Goal: Navigation & Orientation: Find specific page/section

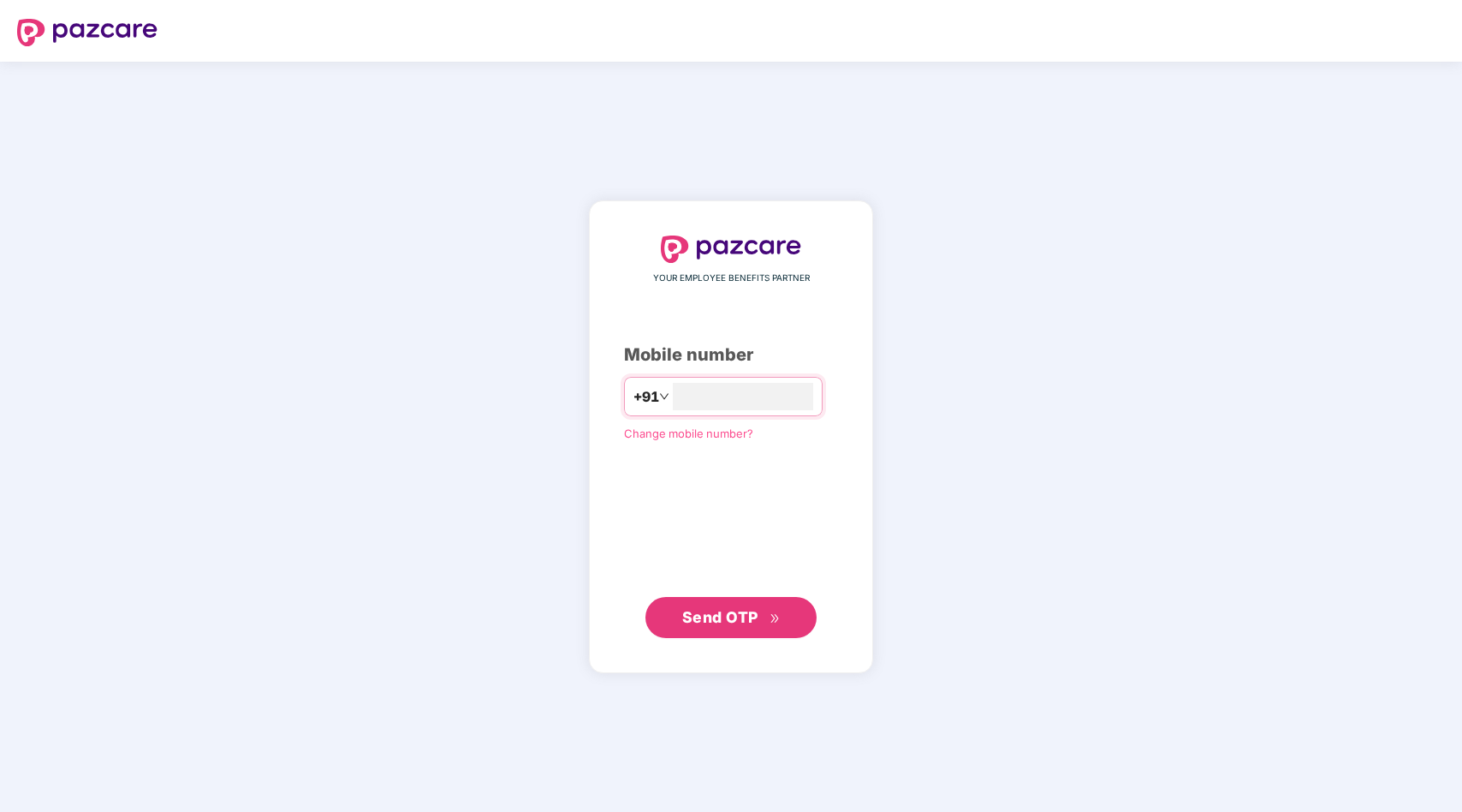
type input "**********"
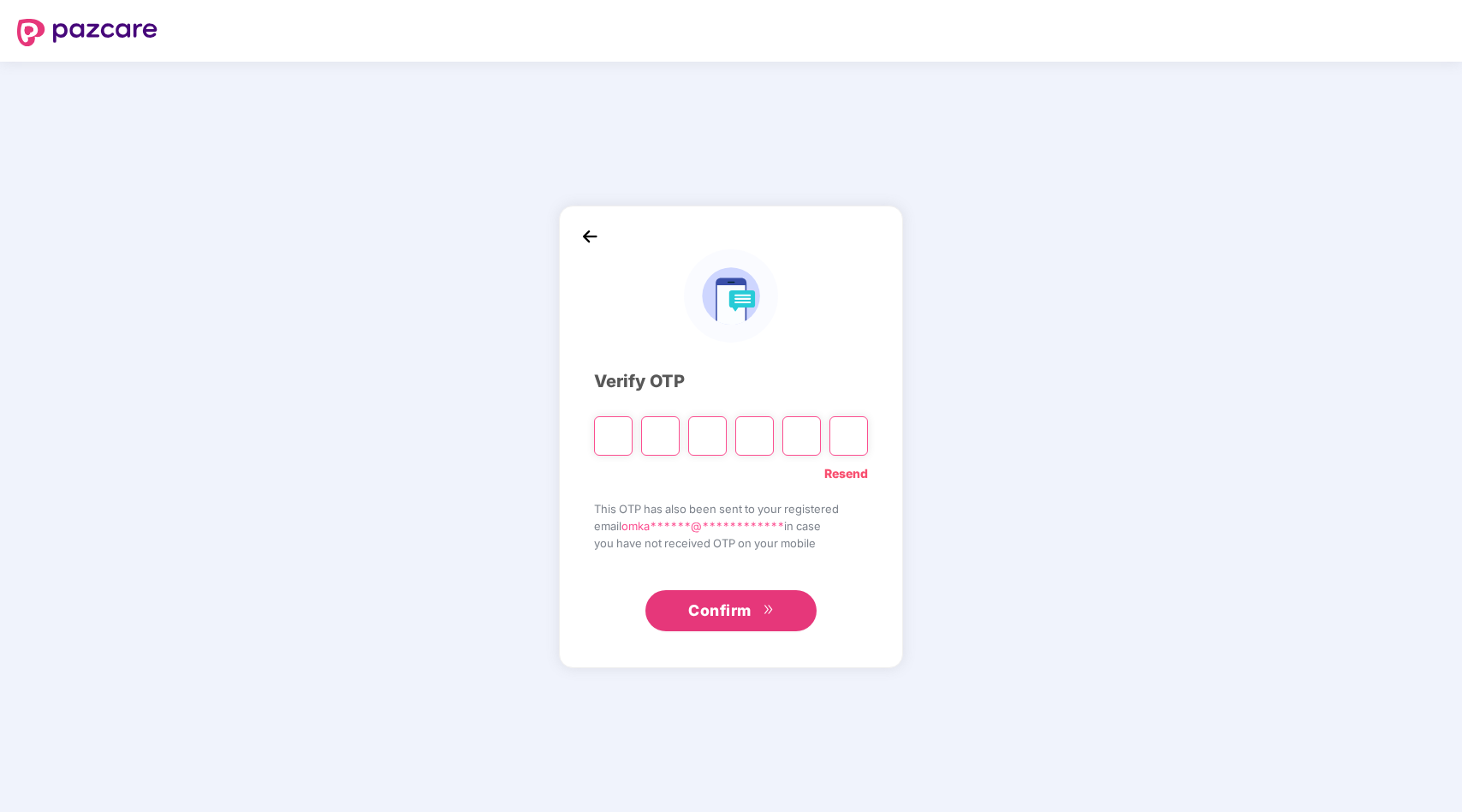
type input "*"
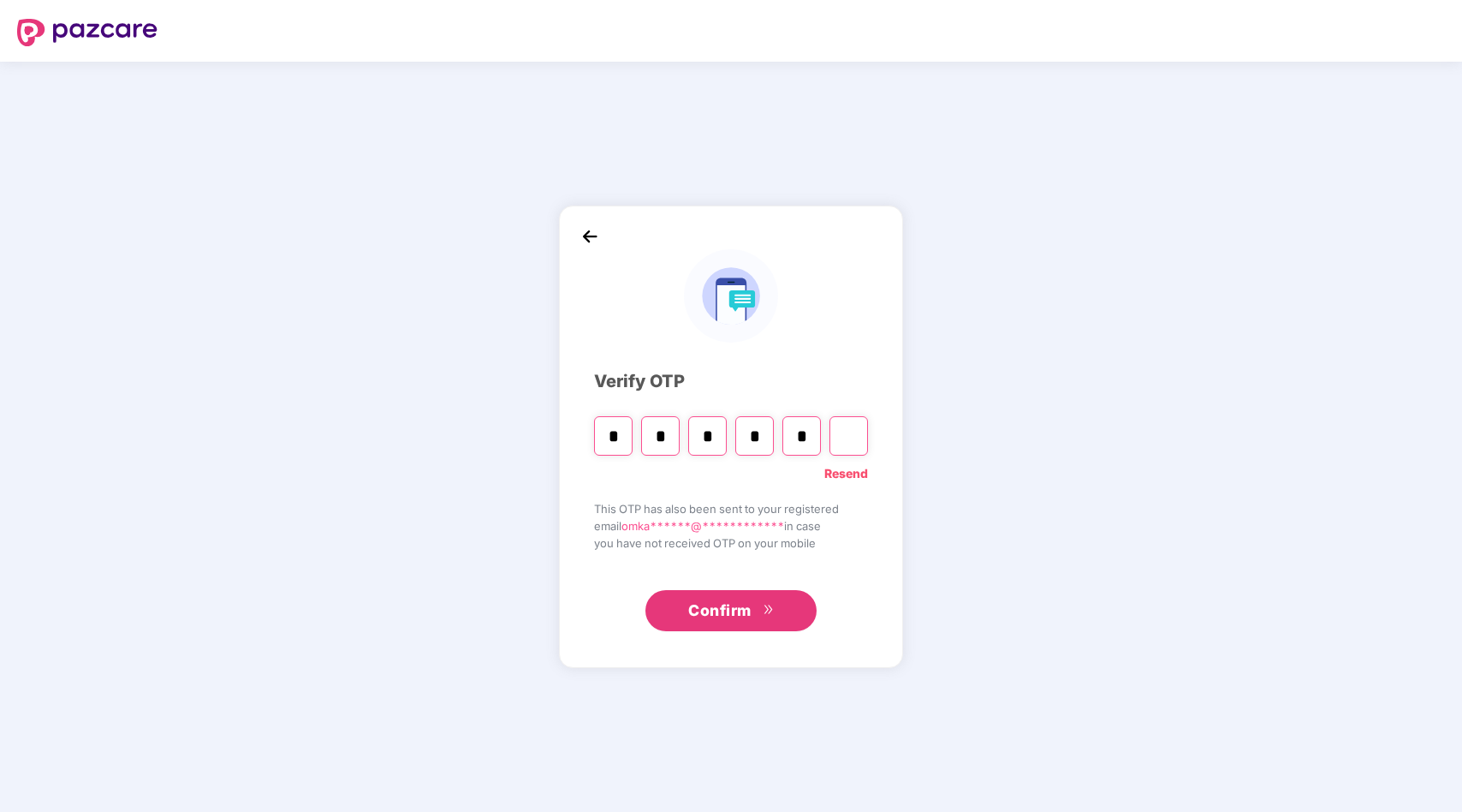
type input "*"
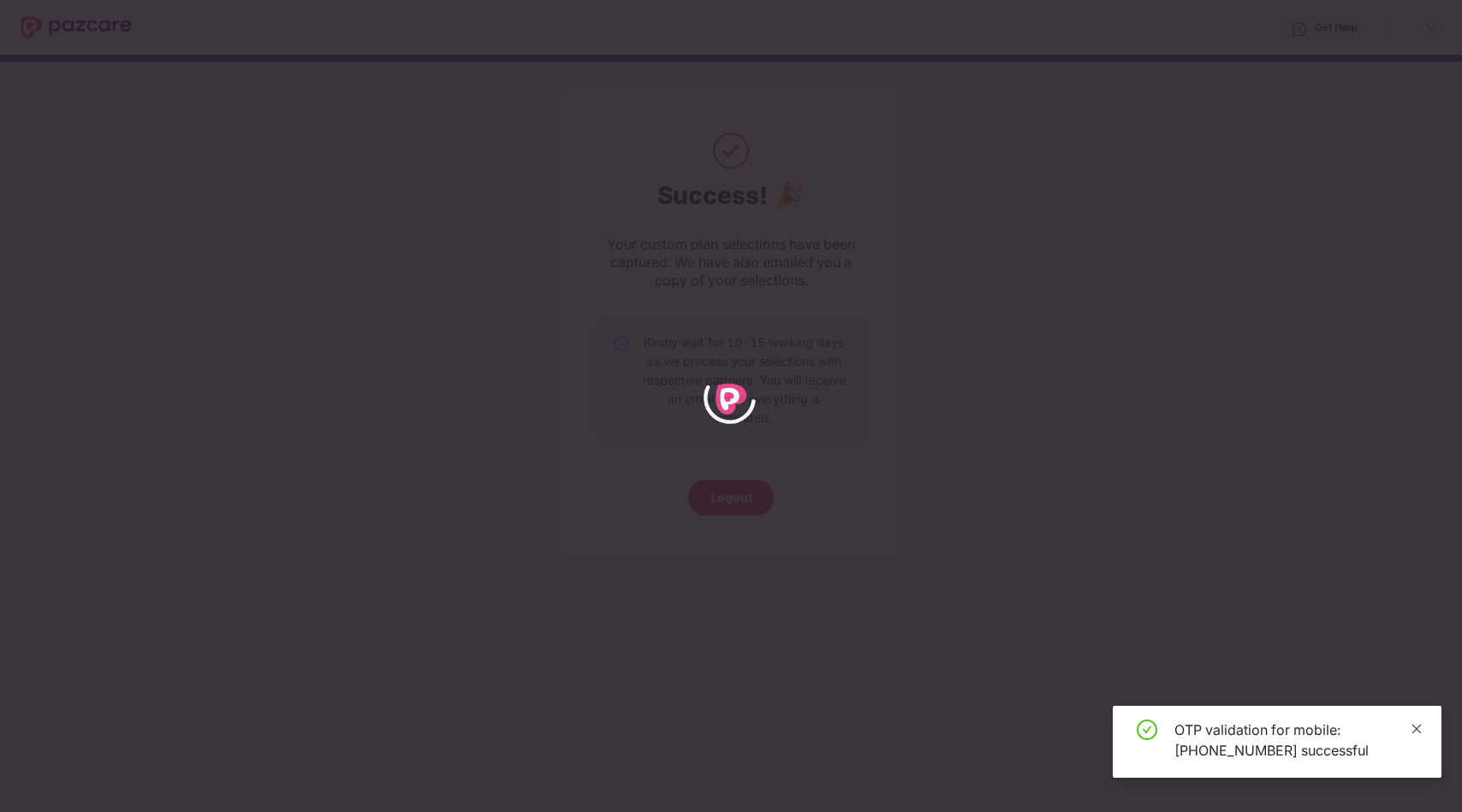
click at [1415, 730] on icon "close" at bounding box center [1416, 728] width 12 height 12
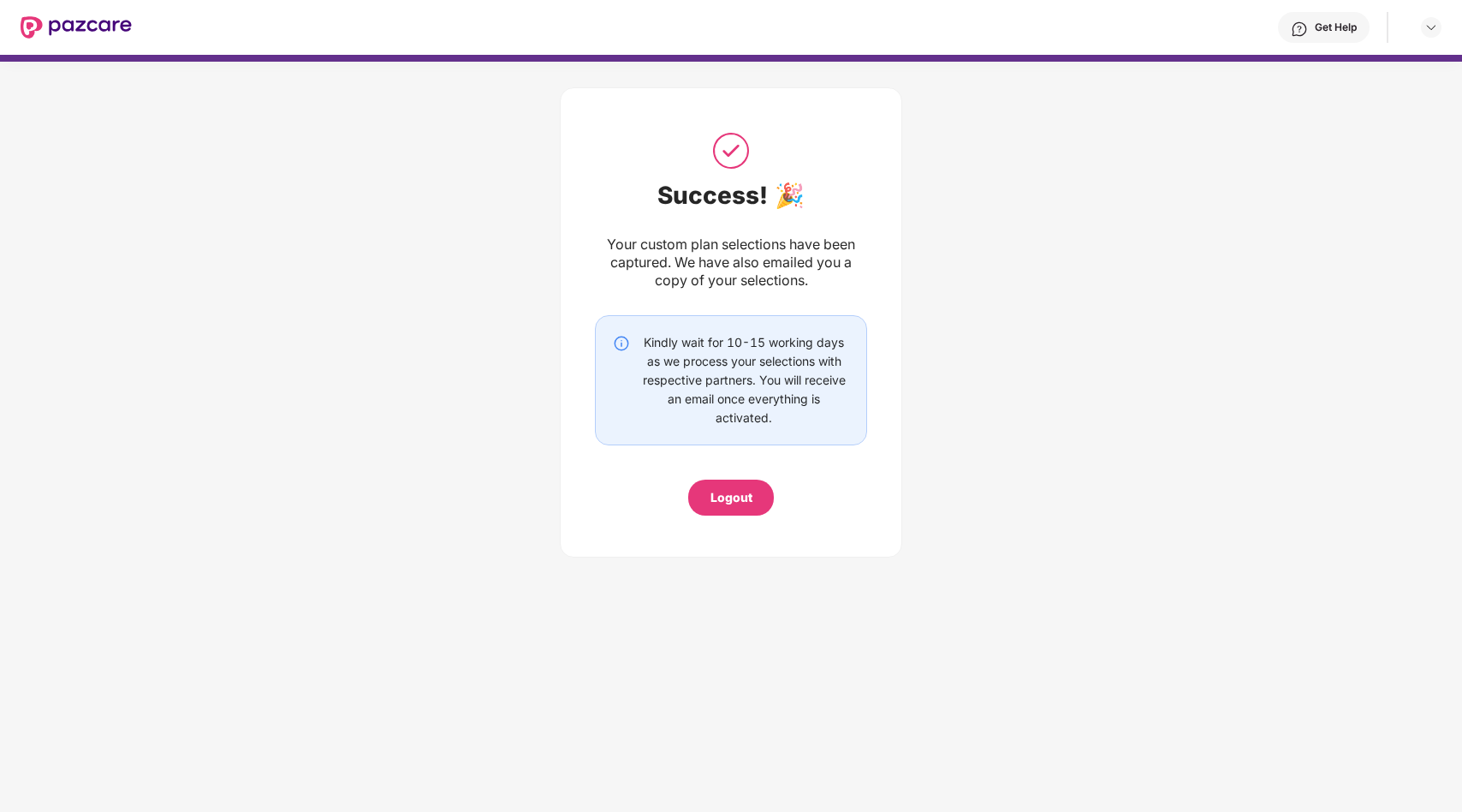
click at [1445, 36] on header "Get Help" at bounding box center [731, 27] width 1462 height 54
click at [1441, 13] on div "Get Help" at bounding box center [786, 27] width 1310 height 54
click at [1433, 25] on img at bounding box center [1432, 28] width 13 height 13
click at [1411, 110] on div "Success! 🎉 Your custom plan selections have been captured. We have also emailed…" at bounding box center [731, 318] width 1462 height 513
click at [1342, 20] on div "Get Help" at bounding box center [1324, 28] width 91 height 30
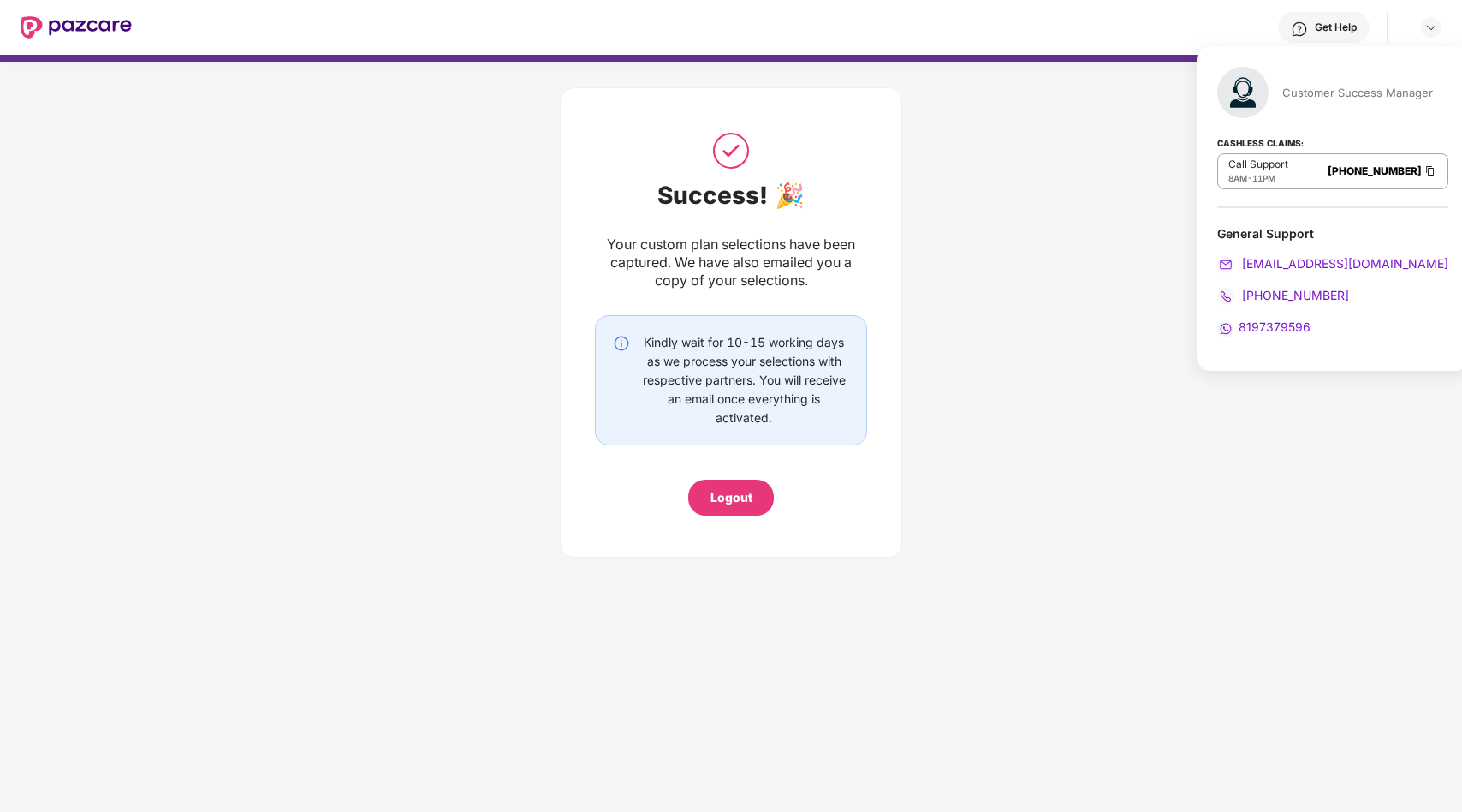
click at [1289, 293] on span "080-3783-4753" at bounding box center [1294, 294] width 111 height 14
click at [1285, 328] on span "8197379596" at bounding box center [1274, 326] width 71 height 14
